Goal: Task Accomplishment & Management: Manage account settings

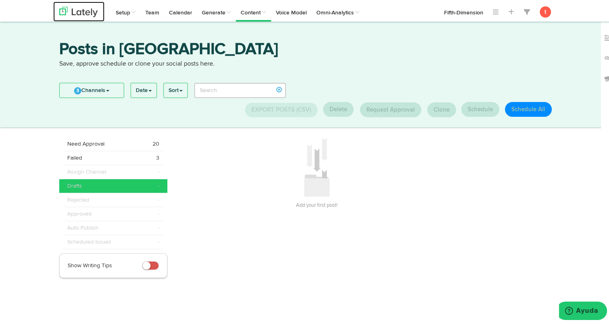
click at [74, 12] on img at bounding box center [78, 10] width 38 height 10
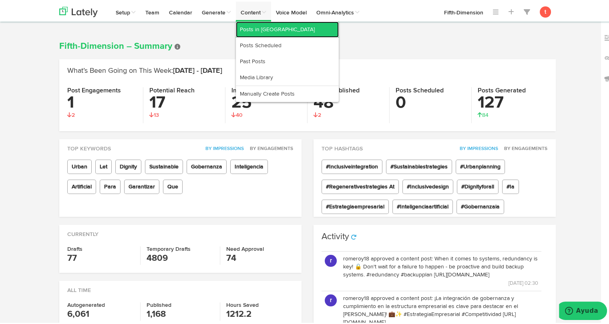
click at [255, 31] on link "Posts in [GEOGRAPHIC_DATA]" at bounding box center [287, 28] width 103 height 16
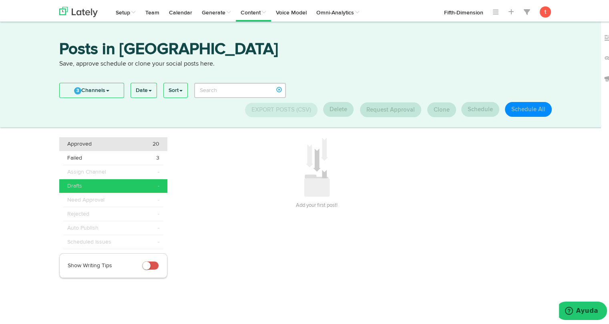
click at [119, 143] on div "Approved 20" at bounding box center [113, 143] width 92 height 8
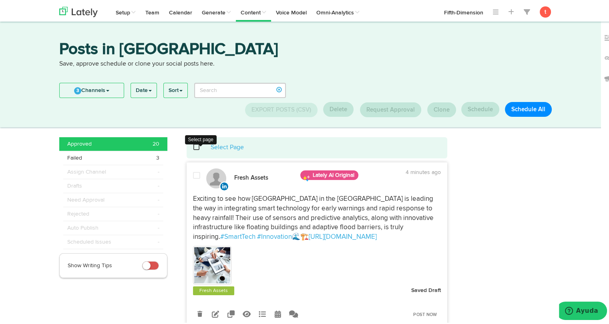
click at [193, 146] on span at bounding box center [201, 146] width 16 height 0
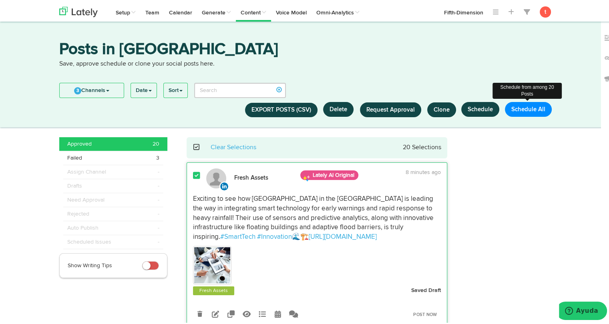
click at [521, 107] on button "Schedule All" at bounding box center [528, 107] width 47 height 15
select select "11"
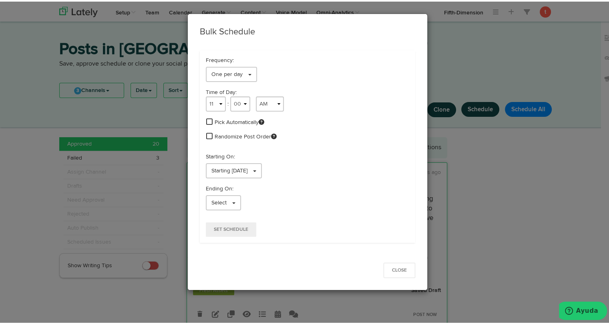
click at [209, 121] on span at bounding box center [209, 120] width 6 height 7
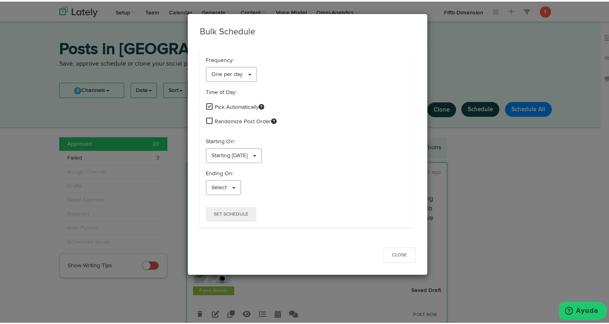
click at [206, 119] on span at bounding box center [209, 119] width 6 height 7
click at [221, 185] on span "Select" at bounding box center [218, 186] width 15 height 6
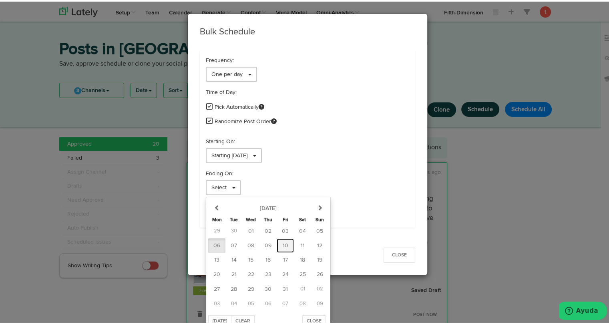
click at [283, 243] on span "10" at bounding box center [286, 244] width 6 height 6
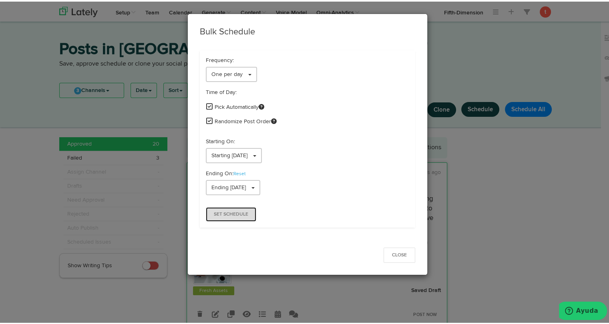
click at [229, 214] on span "Set Schedule" at bounding box center [231, 213] width 34 height 5
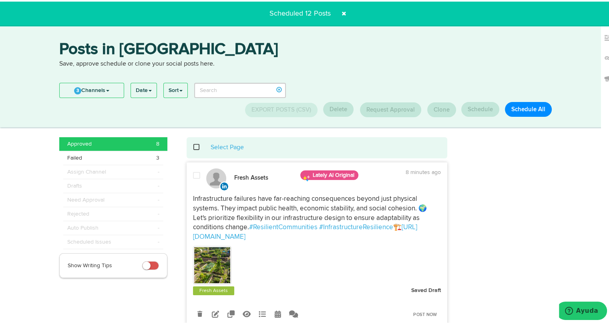
click at [193, 145] on div "Select Page" at bounding box center [317, 146] width 249 height 9
click at [193, 146] on span at bounding box center [201, 146] width 16 height 0
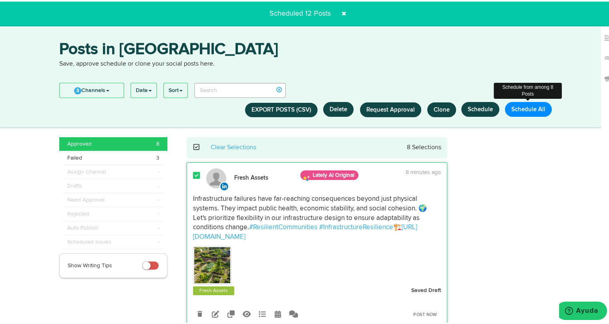
click at [512, 106] on button "Schedule All" at bounding box center [528, 107] width 47 height 15
select select "11"
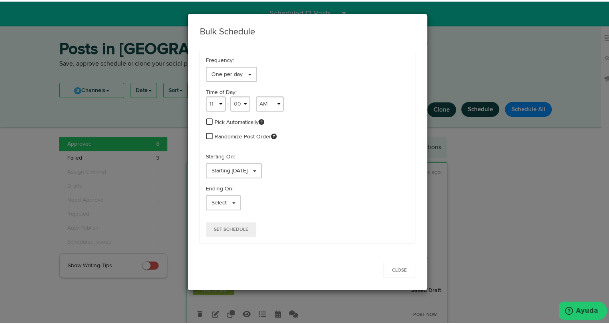
click at [206, 121] on span at bounding box center [209, 120] width 6 height 7
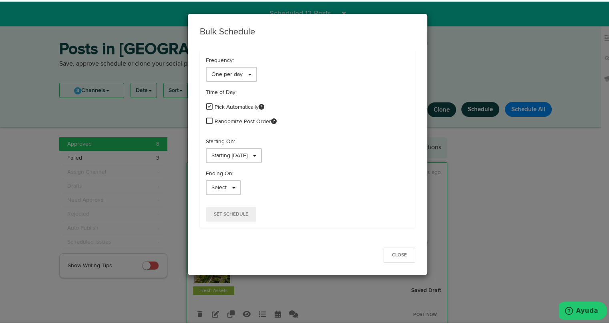
click at [207, 119] on span at bounding box center [209, 119] width 6 height 7
click at [262, 151] on link "Starting [DATE]" at bounding box center [234, 154] width 56 height 15
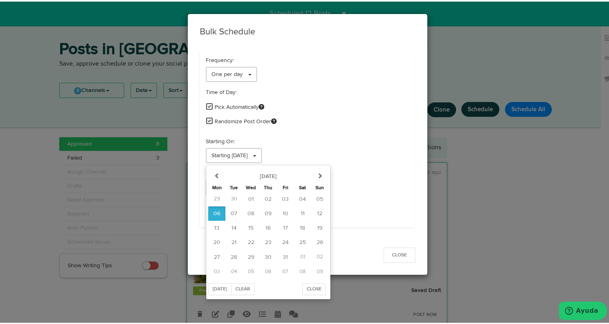
click at [334, 140] on p "Starting On:" at bounding box center [307, 140] width 203 height 8
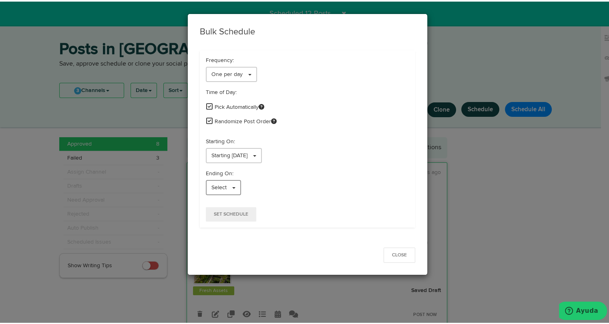
click at [220, 188] on span "Select" at bounding box center [218, 186] width 15 height 6
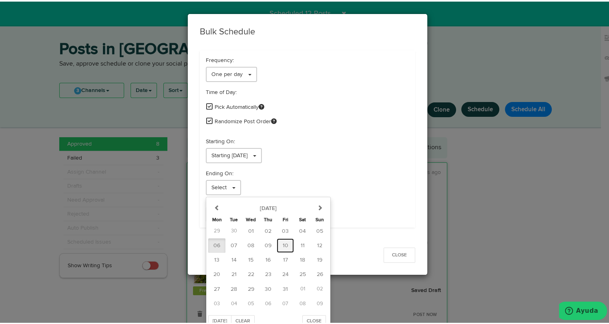
click at [283, 245] on span "10" at bounding box center [286, 244] width 6 height 6
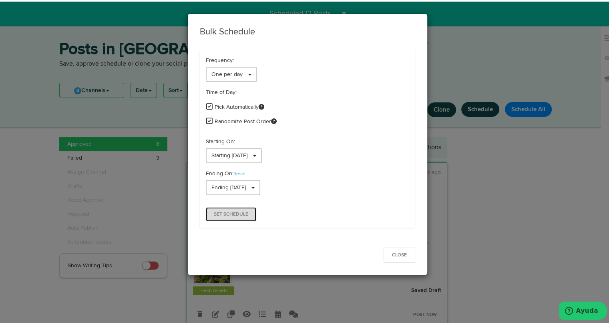
click at [227, 214] on span "Set Schedule" at bounding box center [231, 213] width 34 height 5
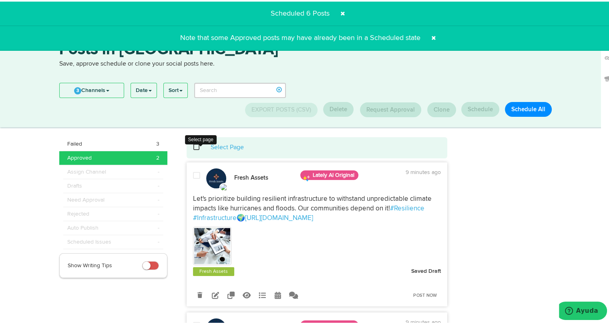
click at [193, 146] on span at bounding box center [201, 146] width 16 height 0
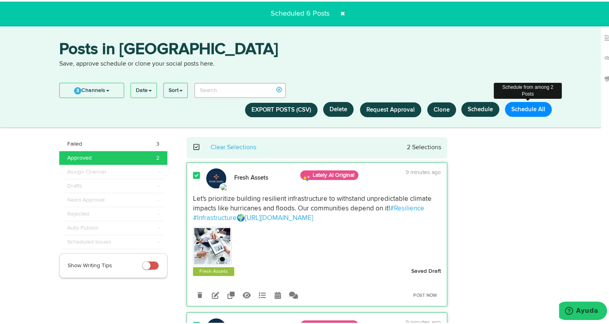
click at [522, 111] on button "Schedule All" at bounding box center [528, 107] width 47 height 15
select select "11"
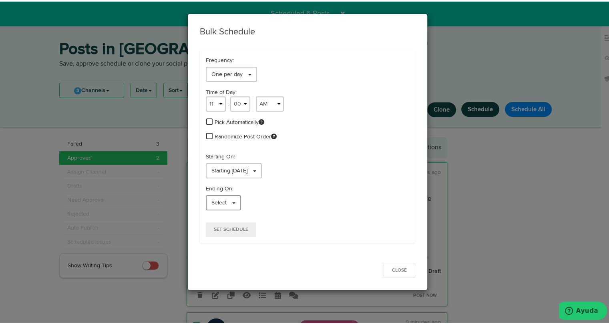
click at [223, 202] on span "Select" at bounding box center [218, 202] width 15 height 6
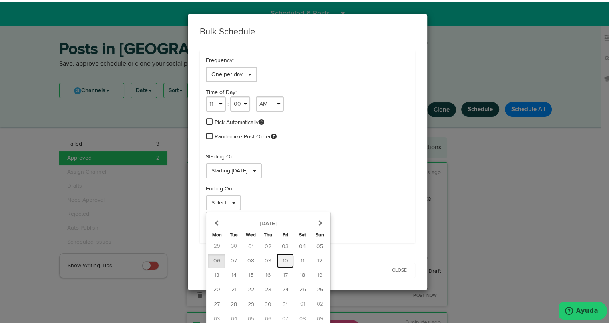
click at [283, 258] on span "10" at bounding box center [286, 260] width 6 height 6
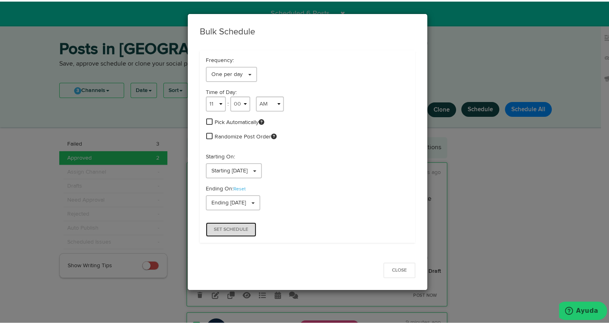
click at [245, 229] on button "Set Schedule" at bounding box center [231, 228] width 50 height 14
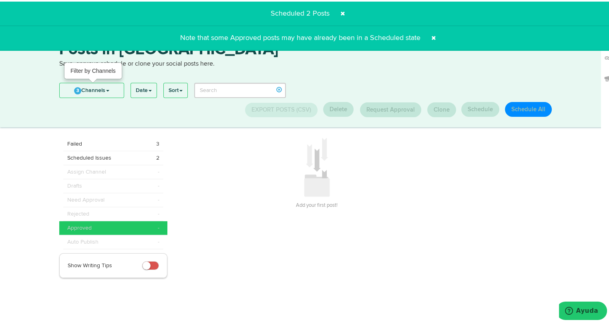
click at [113, 91] on link "3 Channels" at bounding box center [92, 89] width 64 height 14
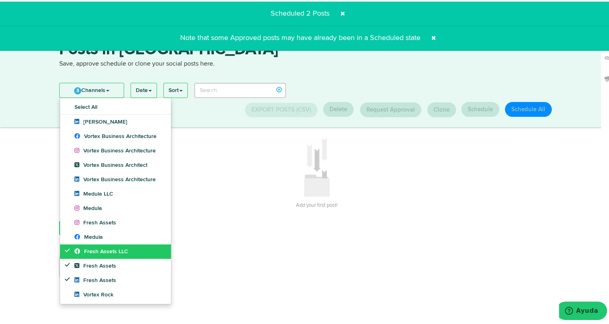
click at [78, 247] on icon at bounding box center [79, 250] width 10 height 6
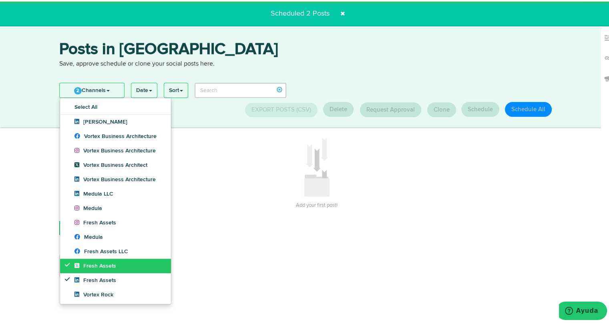
click at [78, 259] on link "Fresh Assets" at bounding box center [115, 264] width 111 height 14
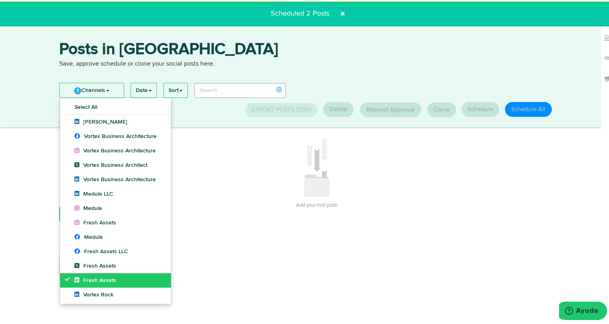
click at [76, 277] on icon at bounding box center [78, 279] width 9 height 6
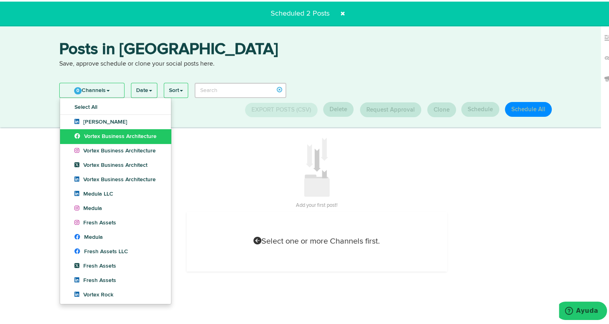
click at [106, 134] on span "Vortex Business Architecture" at bounding box center [115, 135] width 82 height 6
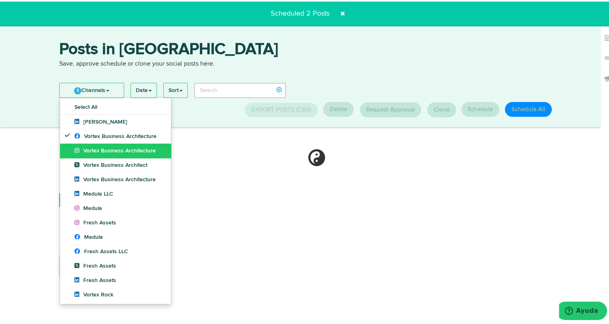
click at [105, 149] on span "Vortex Business Architecture" at bounding box center [114, 150] width 81 height 6
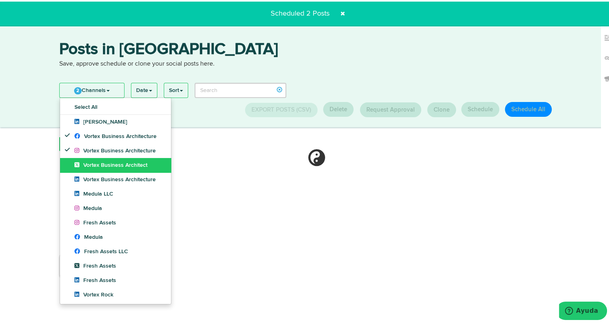
click at [104, 165] on span "Vortex Business Architect" at bounding box center [110, 164] width 73 height 6
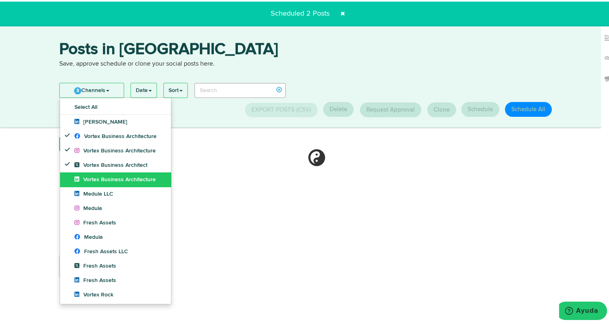
click at [104, 174] on link "Vortex Business Architecture" at bounding box center [115, 178] width 111 height 14
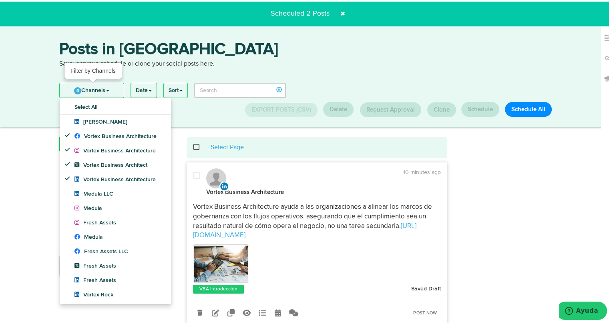
click at [114, 85] on link "4 Channels" at bounding box center [92, 89] width 64 height 14
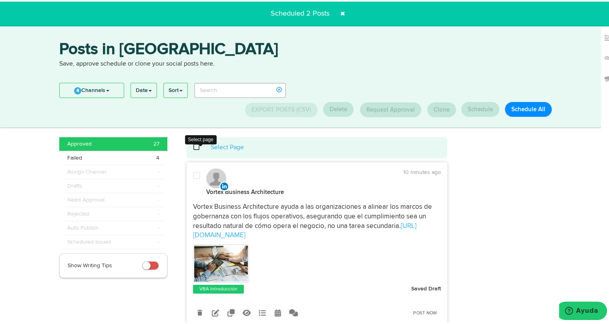
click at [195, 146] on span at bounding box center [201, 146] width 16 height 0
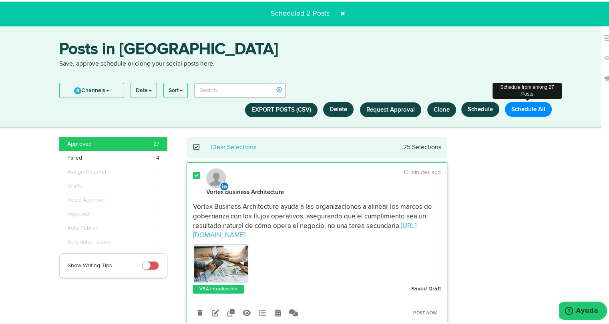
click at [511, 110] on button "Schedule All" at bounding box center [528, 107] width 47 height 15
select select "11"
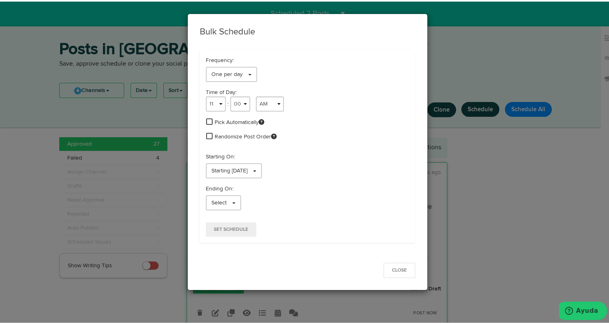
click at [207, 122] on span at bounding box center [209, 120] width 6 height 7
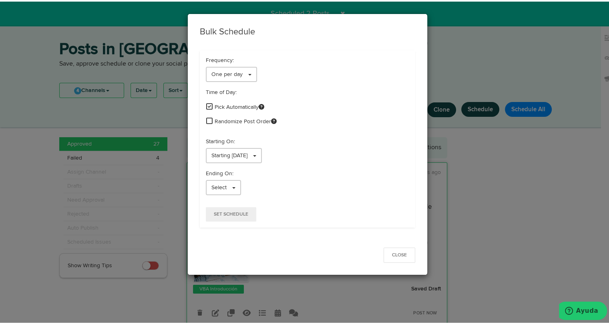
click at [206, 117] on span at bounding box center [209, 119] width 6 height 7
click at [225, 187] on link "Select" at bounding box center [223, 186] width 35 height 15
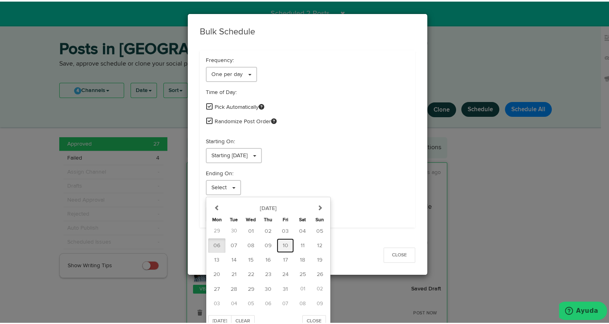
click at [283, 245] on span "10" at bounding box center [286, 244] width 6 height 6
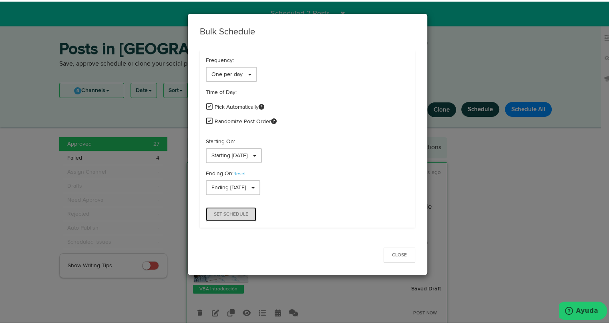
click at [225, 211] on span "Set Schedule" at bounding box center [231, 213] width 34 height 5
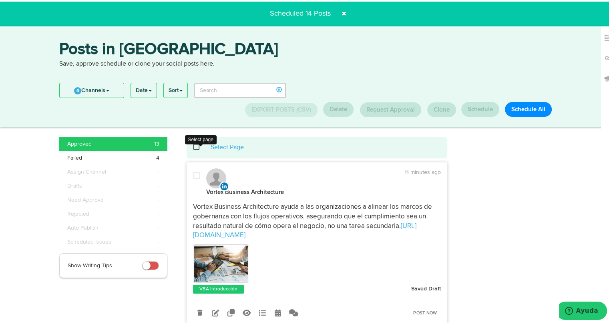
click at [194, 146] on span at bounding box center [201, 146] width 16 height 0
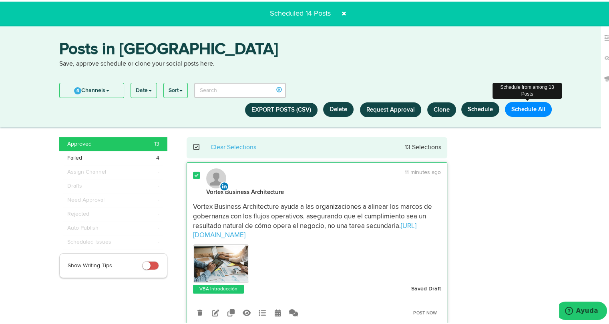
click at [537, 111] on button "Schedule All" at bounding box center [528, 107] width 47 height 15
select select "11"
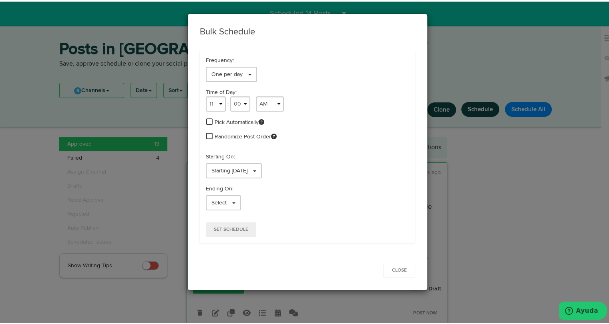
click at [209, 122] on span at bounding box center [209, 120] width 6 height 7
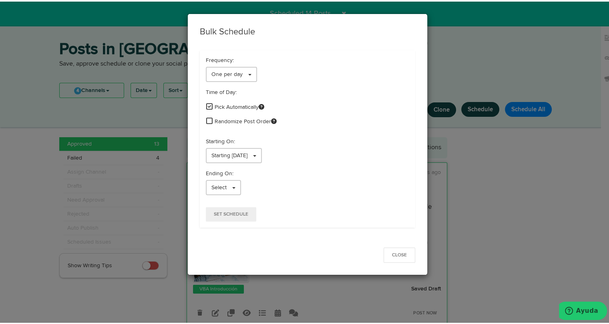
click at [206, 122] on span at bounding box center [209, 119] width 6 height 7
click at [227, 185] on link "Select" at bounding box center [223, 186] width 35 height 15
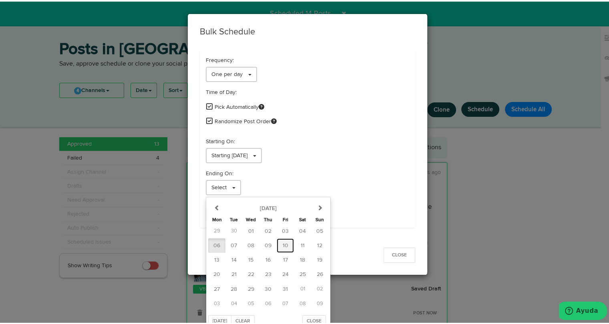
click at [283, 241] on span "10" at bounding box center [286, 244] width 6 height 6
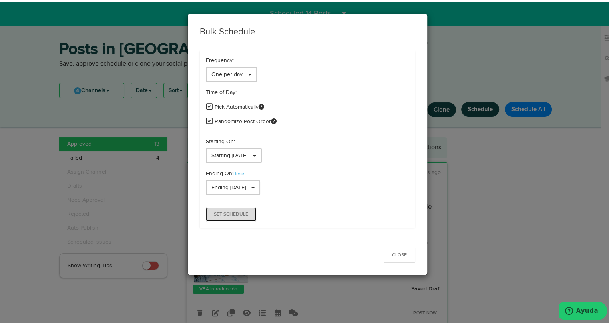
click at [234, 215] on span "Set Schedule" at bounding box center [231, 213] width 34 height 5
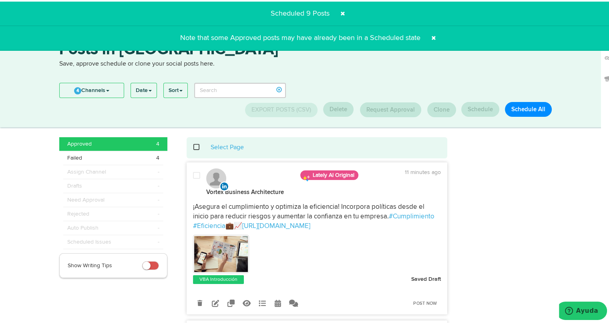
click at [195, 146] on span at bounding box center [201, 146] width 16 height 0
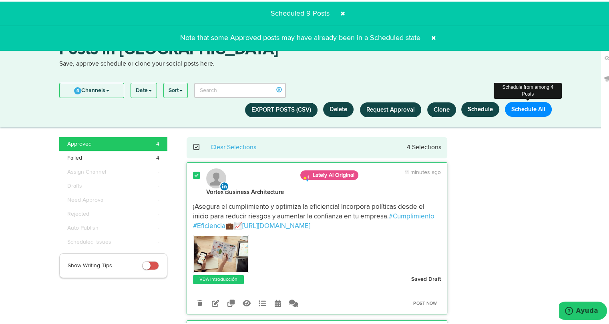
click at [522, 111] on button "Schedule All" at bounding box center [528, 107] width 47 height 15
select select "11"
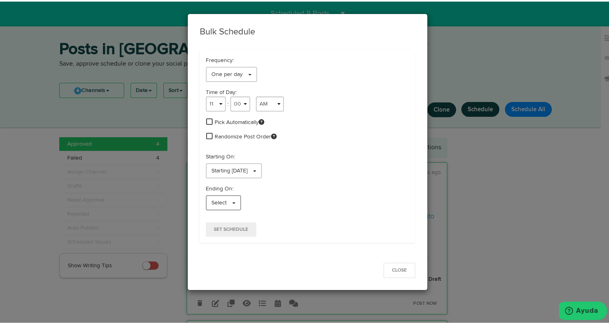
click at [207, 206] on link "Select" at bounding box center [223, 201] width 35 height 15
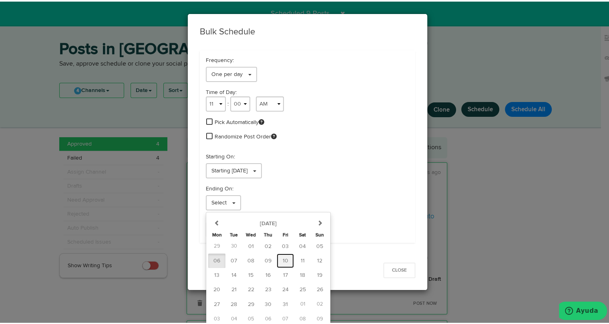
click at [283, 258] on span "10" at bounding box center [286, 260] width 6 height 6
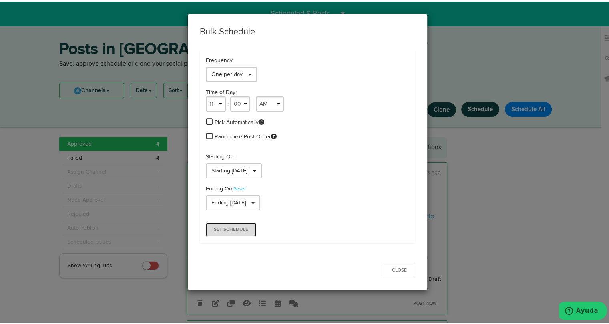
click at [226, 231] on button "Set Schedule" at bounding box center [231, 228] width 50 height 14
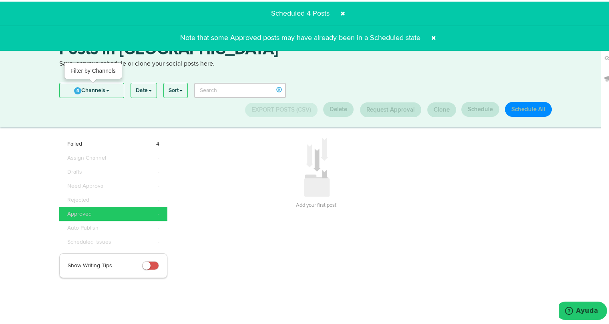
click at [111, 94] on link "4 Channels" at bounding box center [92, 89] width 64 height 14
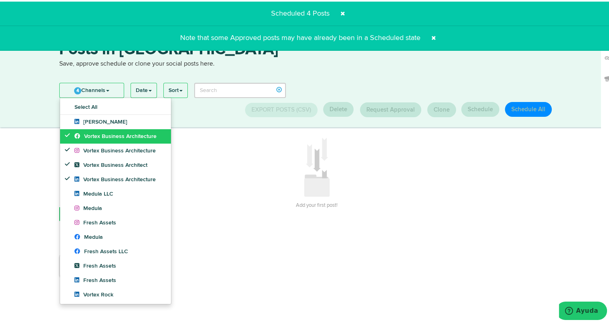
click at [104, 135] on span "Vortex Business Architecture" at bounding box center [115, 135] width 82 height 6
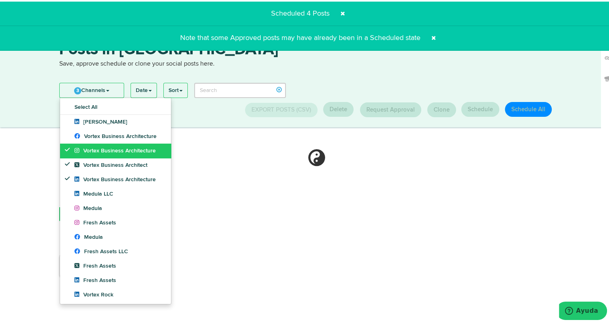
click at [104, 147] on span "Vortex Business Architecture" at bounding box center [114, 150] width 81 height 6
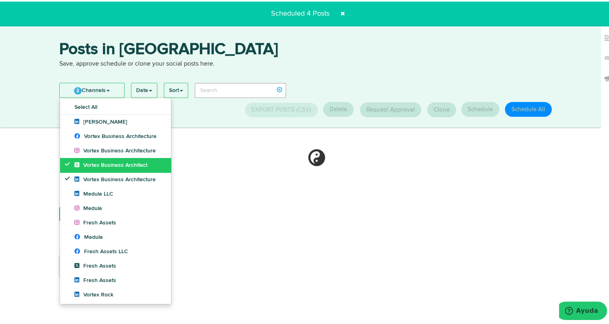
click at [102, 161] on span "Vortex Business Architect" at bounding box center [110, 164] width 73 height 6
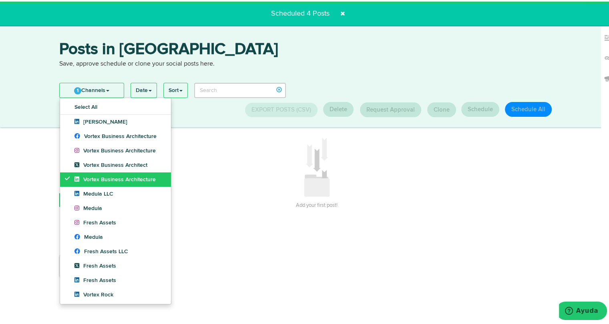
click at [101, 180] on span "Vortex Business Architecture" at bounding box center [114, 178] width 81 height 6
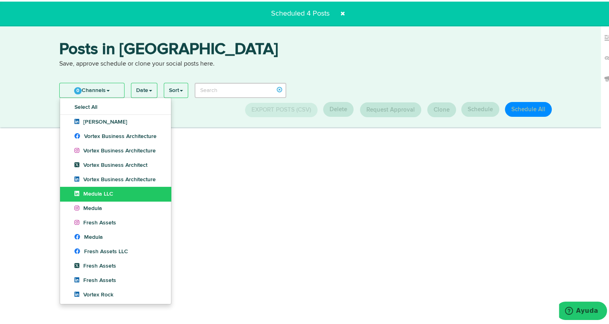
click at [99, 191] on span "Medula LLC" at bounding box center [93, 193] width 39 height 6
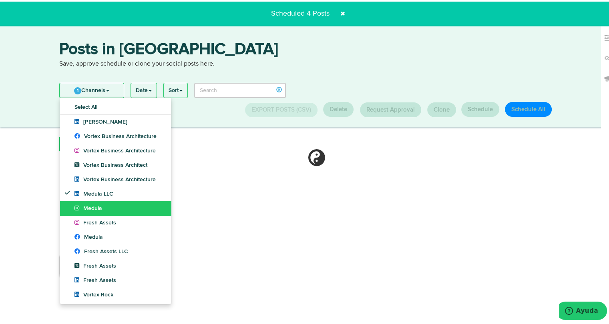
click at [95, 210] on link "Medula" at bounding box center [115, 207] width 111 height 14
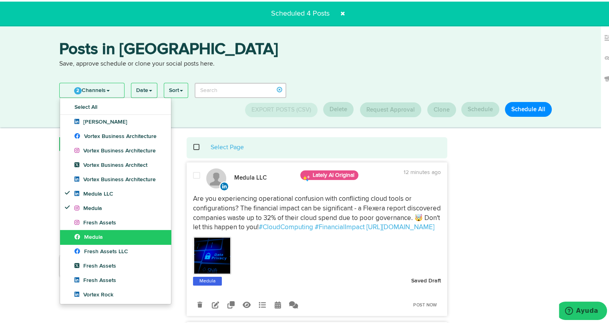
click at [89, 236] on span "Medula" at bounding box center [88, 236] width 28 height 6
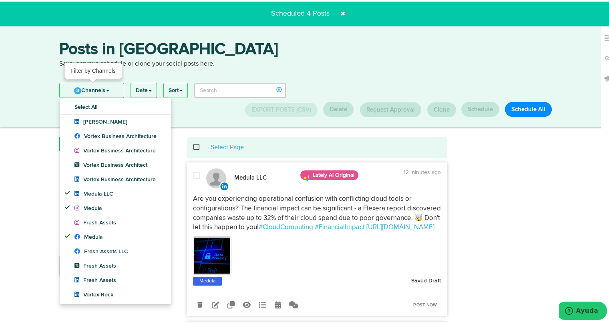
click at [111, 86] on link "3 Channels" at bounding box center [92, 89] width 64 height 14
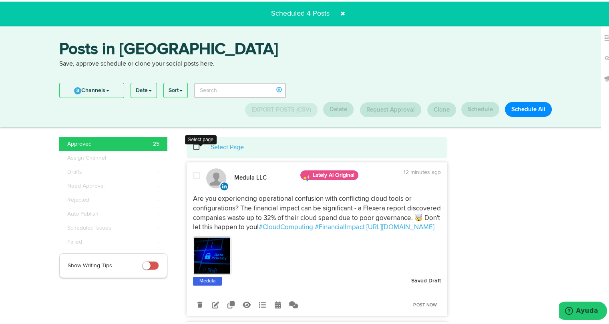
click at [193, 146] on span at bounding box center [201, 146] width 16 height 0
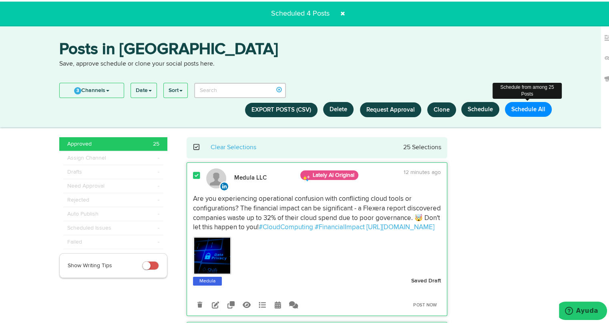
click at [527, 109] on button "Schedule All" at bounding box center [528, 107] width 47 height 15
select select "11"
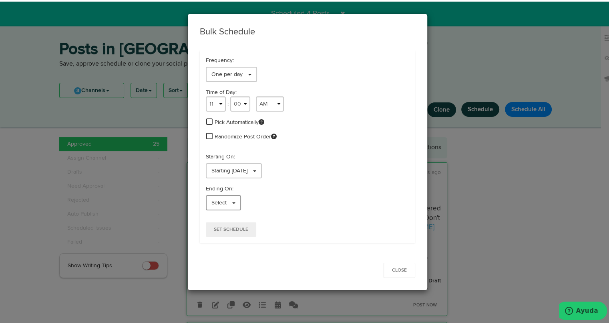
click at [215, 199] on span "Select" at bounding box center [218, 202] width 15 height 6
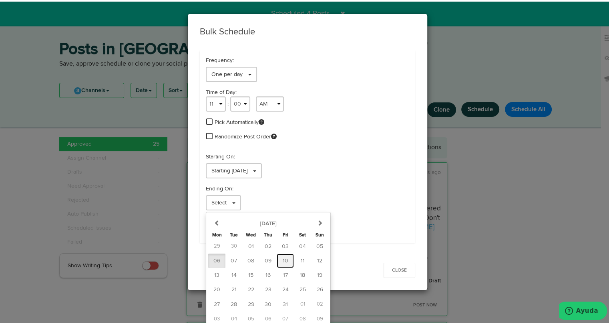
click at [283, 259] on span "10" at bounding box center [286, 260] width 6 height 6
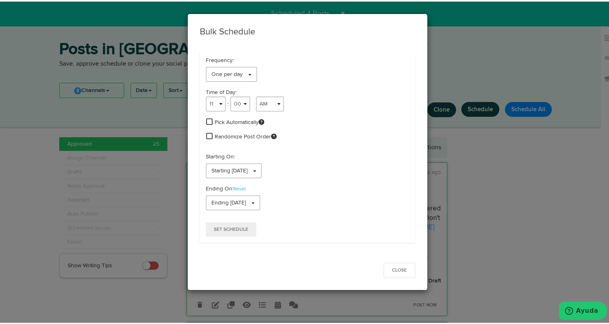
click at [206, 121] on span at bounding box center [209, 120] width 6 height 7
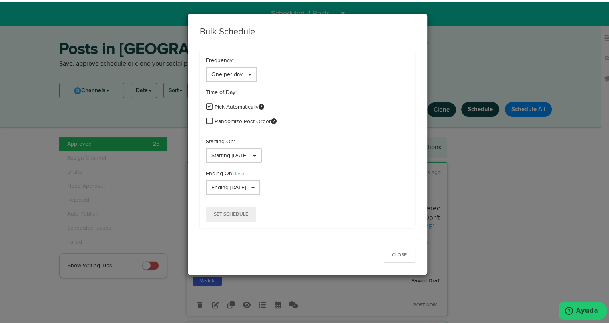
click at [206, 121] on span at bounding box center [209, 119] width 6 height 7
click at [221, 211] on span "Set Schedule" at bounding box center [231, 213] width 34 height 5
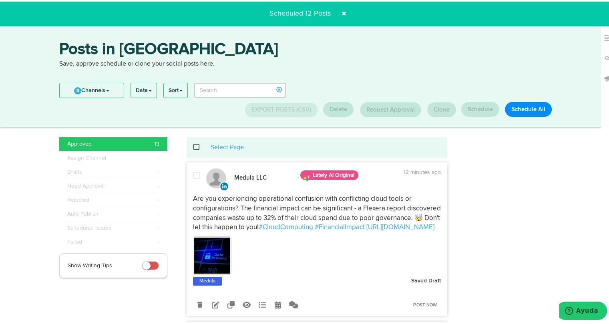
click at [193, 146] on span at bounding box center [201, 146] width 16 height 0
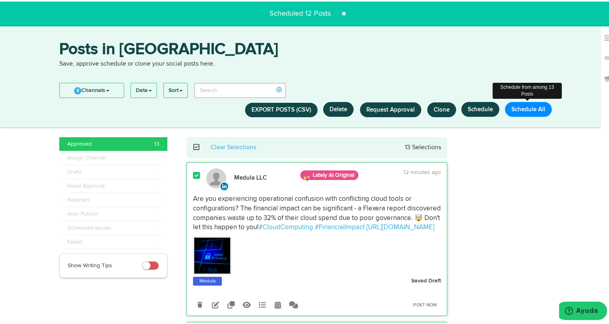
click at [541, 107] on button "Schedule All" at bounding box center [528, 107] width 47 height 15
select select "11"
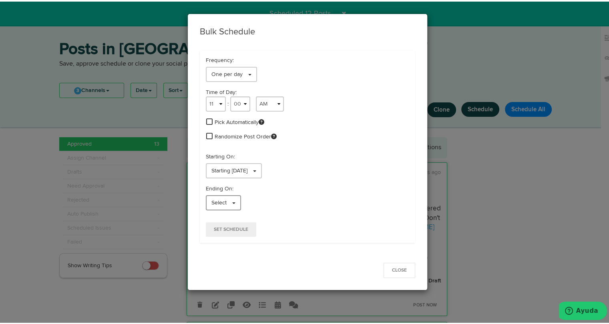
click at [222, 202] on span "Select" at bounding box center [218, 202] width 15 height 6
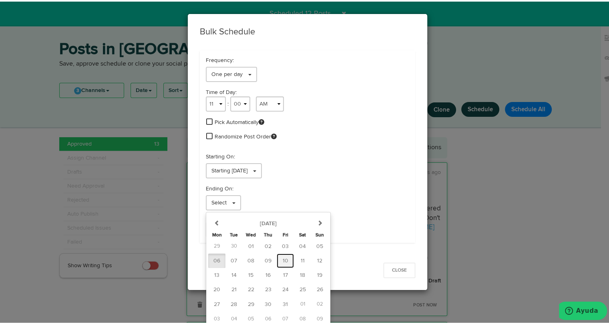
click at [283, 259] on span "10" at bounding box center [286, 260] width 6 height 6
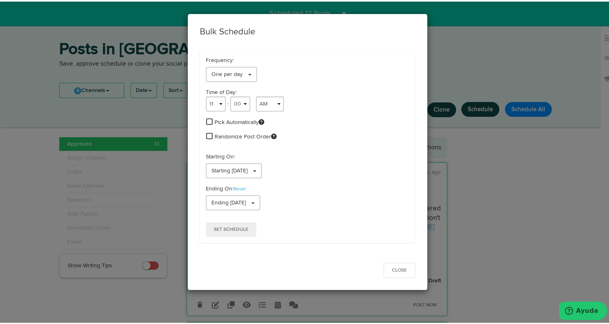
click at [206, 119] on span at bounding box center [209, 120] width 6 height 7
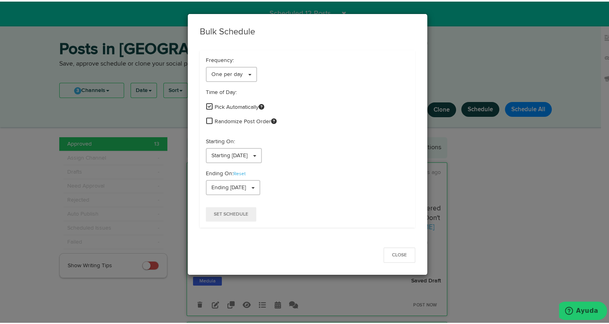
click at [206, 121] on span at bounding box center [209, 119] width 6 height 7
click at [216, 215] on button "Set Schedule" at bounding box center [231, 213] width 50 height 14
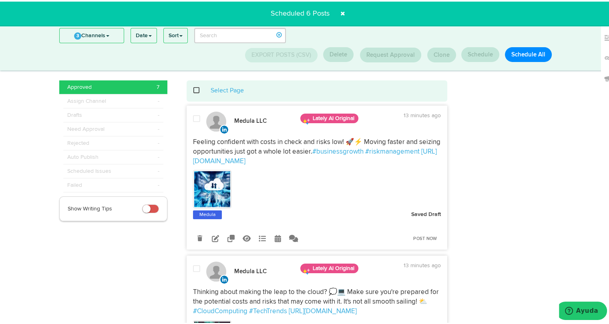
scroll to position [5, 0]
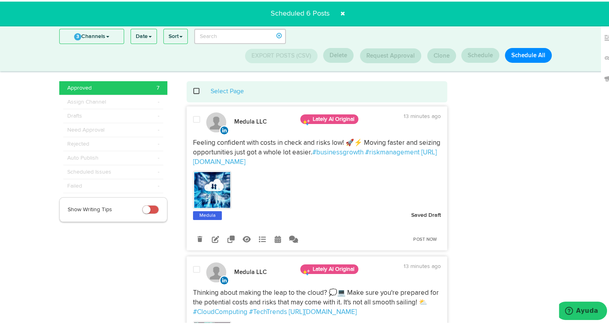
click at [194, 88] on div "Select page Select Page" at bounding box center [317, 90] width 249 height 9
click at [193, 90] on span at bounding box center [201, 90] width 16 height 0
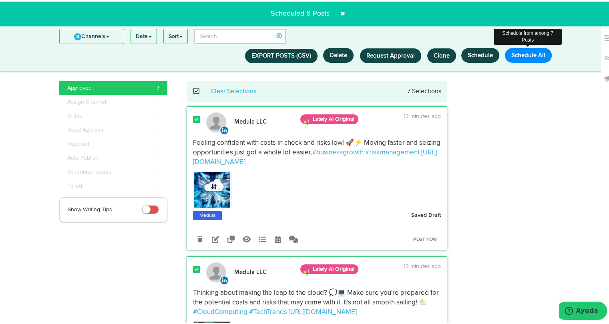
click at [526, 57] on button "Schedule All" at bounding box center [528, 53] width 47 height 15
select select "11"
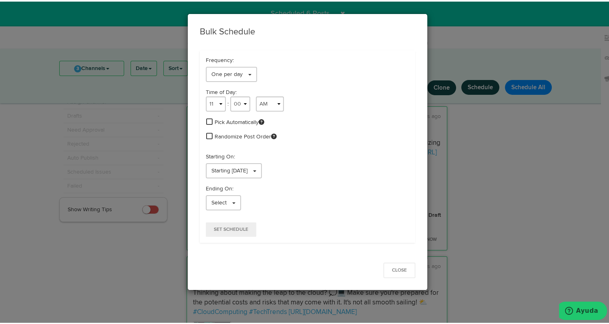
click at [208, 118] on span at bounding box center [209, 120] width 6 height 7
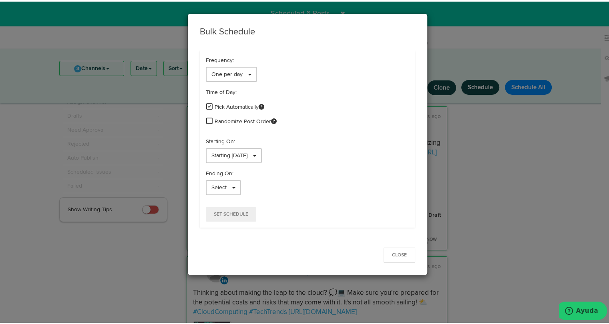
click at [206, 119] on span at bounding box center [209, 119] width 6 height 7
click at [213, 186] on span "Select" at bounding box center [218, 186] width 15 height 6
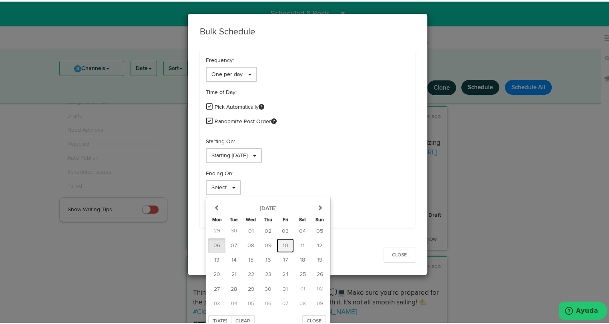
click at [283, 241] on span "10" at bounding box center [286, 244] width 6 height 6
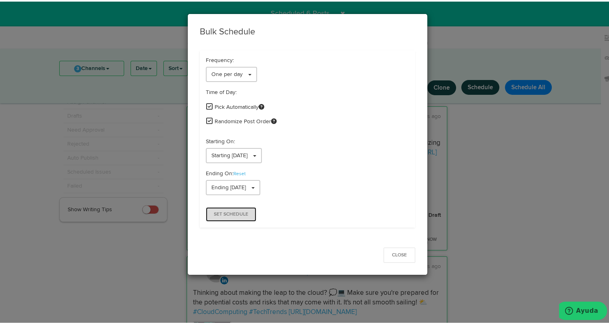
click at [237, 215] on span "Set Schedule" at bounding box center [231, 213] width 34 height 5
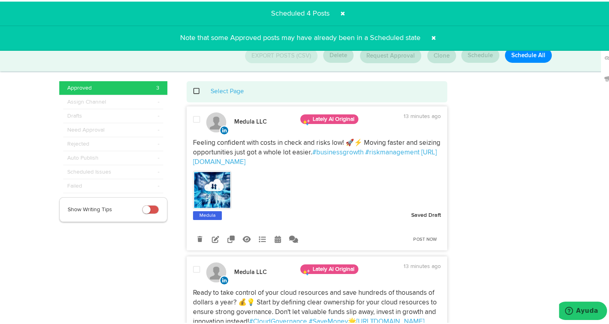
click at [194, 90] on span at bounding box center [201, 90] width 16 height 0
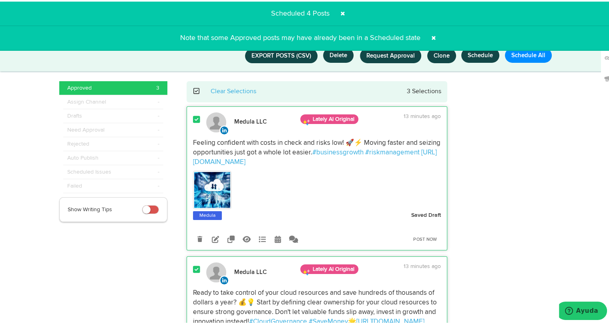
click at [515, 56] on button "Schedule All" at bounding box center [528, 53] width 47 height 15
select select "11"
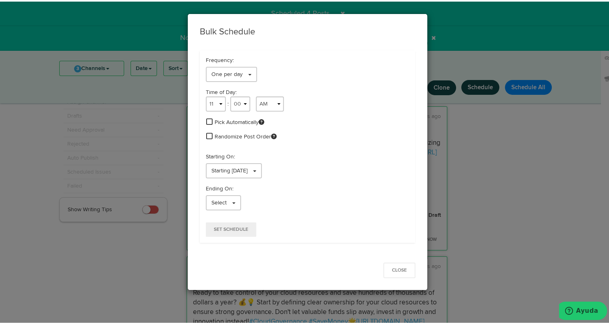
click at [206, 120] on span at bounding box center [209, 120] width 6 height 7
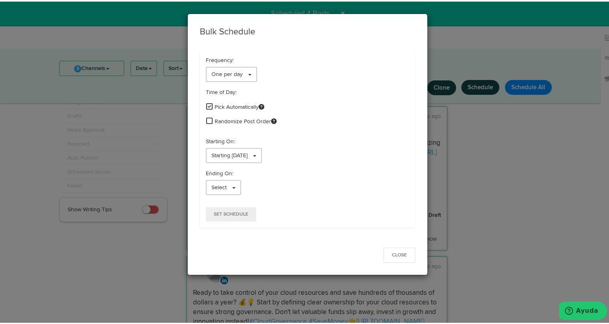
click at [206, 119] on span at bounding box center [209, 119] width 6 height 7
click at [224, 186] on link "Select" at bounding box center [223, 186] width 35 height 15
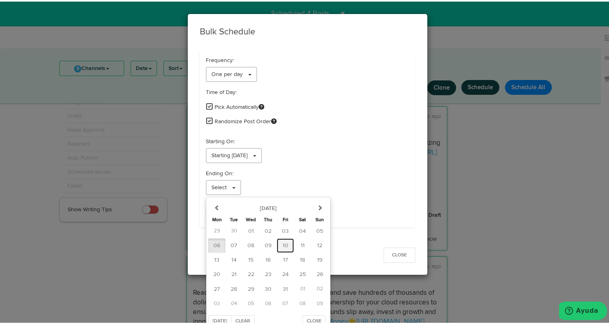
click at [282, 238] on button "10" at bounding box center [285, 244] width 17 height 14
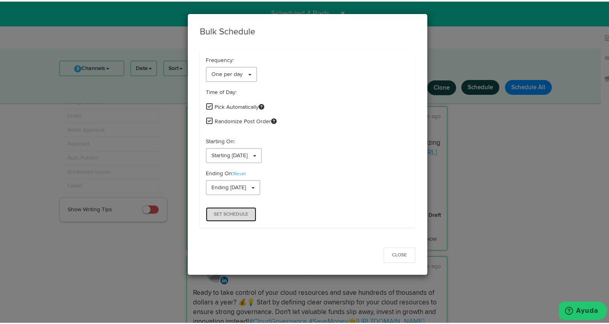
click at [239, 211] on span "Set Schedule" at bounding box center [231, 213] width 34 height 5
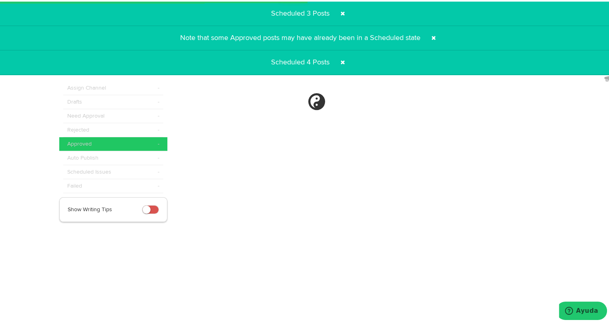
scroll to position [0, 0]
